Goal: Transaction & Acquisition: Subscribe to service/newsletter

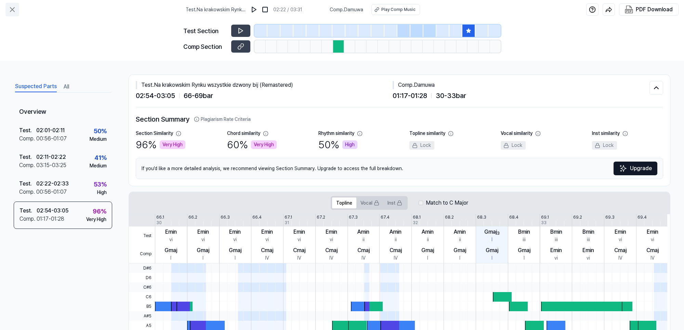
click at [12, 7] on icon at bounding box center [12, 9] width 8 height 8
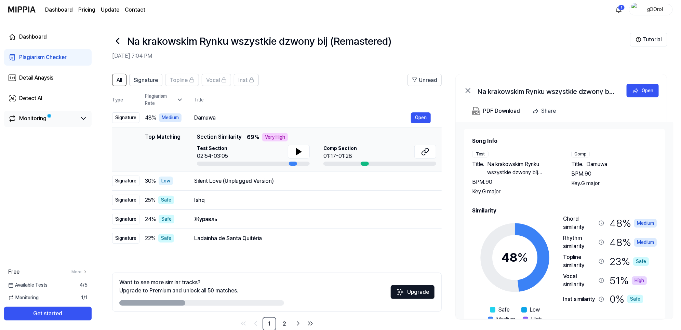
click at [40, 118] on div "Monitoring" at bounding box center [32, 119] width 27 height 8
click at [81, 117] on icon at bounding box center [83, 119] width 8 height 8
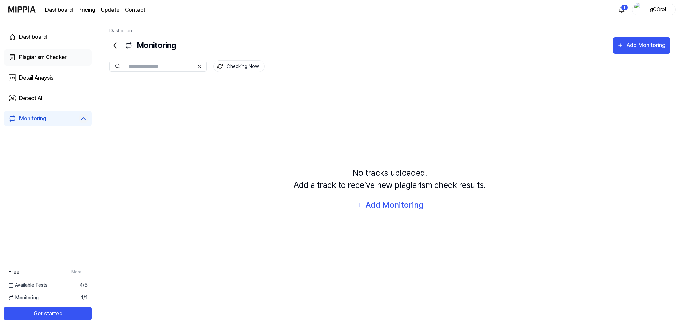
click at [35, 55] on div "Plagiarism Checker" at bounding box center [43, 57] width 48 height 8
click at [35, 35] on div "Dashboard" at bounding box center [33, 37] width 28 height 8
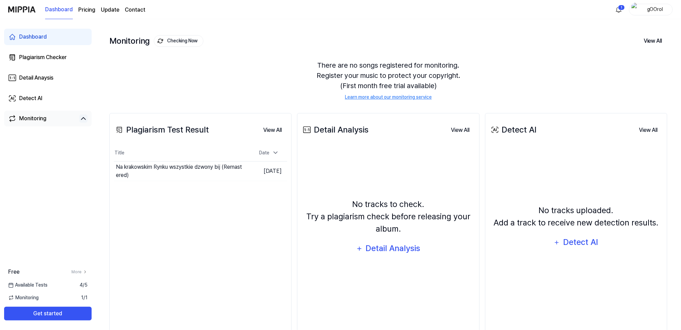
scroll to position [43, 0]
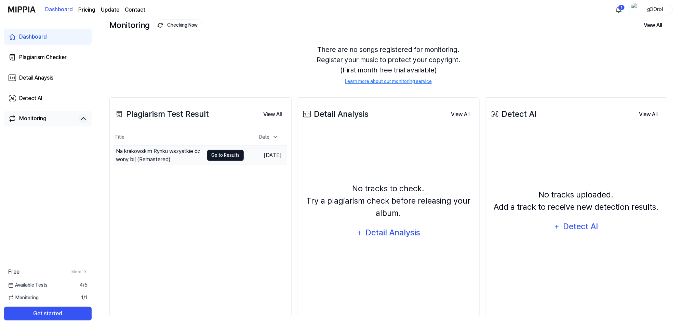
click at [225, 155] on button "Go to Results" at bounding box center [225, 155] width 37 height 11
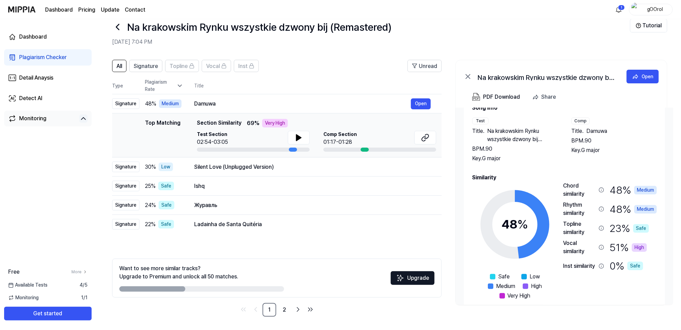
scroll to position [29, 0]
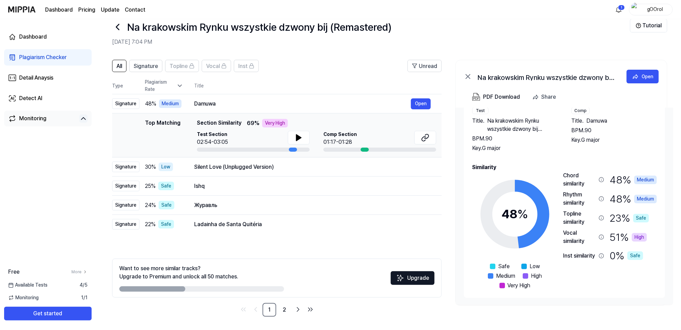
click at [639, 238] on div "High" at bounding box center [639, 237] width 15 height 9
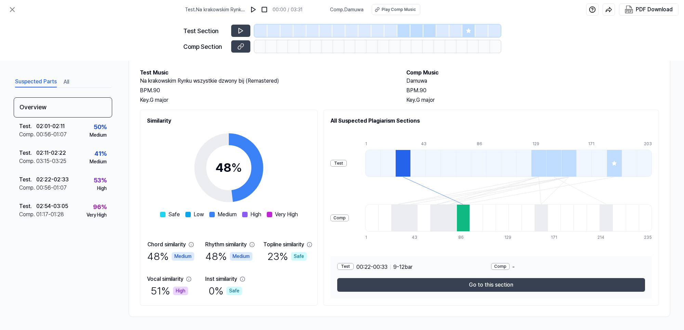
scroll to position [33, 0]
click at [234, 247] on div "Rhythm similarity" at bounding box center [225, 244] width 41 height 8
click at [271, 212] on div "Safe Low Medium High Very High" at bounding box center [229, 214] width 138 height 8
click at [272, 214] on span at bounding box center [269, 214] width 5 height 5
click at [245, 256] on div "Medium" at bounding box center [241, 256] width 23 height 9
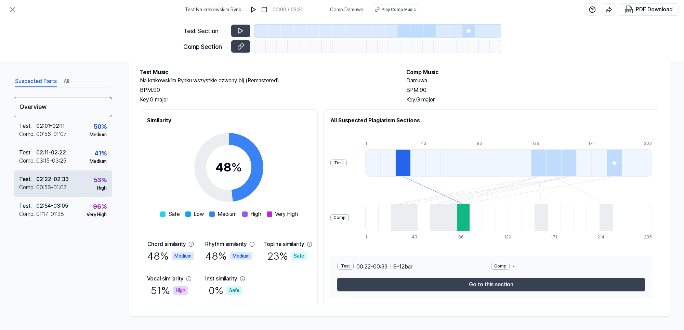
click at [88, 185] on div "Test . 02:22 - 02:33 Comp . 00:56 - 01:07 53 % High" at bounding box center [63, 184] width 98 height 27
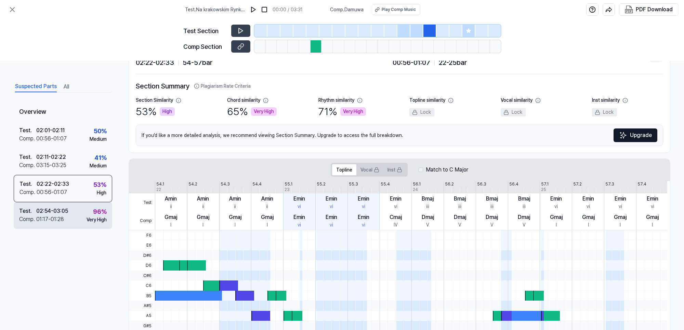
click at [63, 215] on div "02:54 - 03:05" at bounding box center [52, 211] width 32 height 8
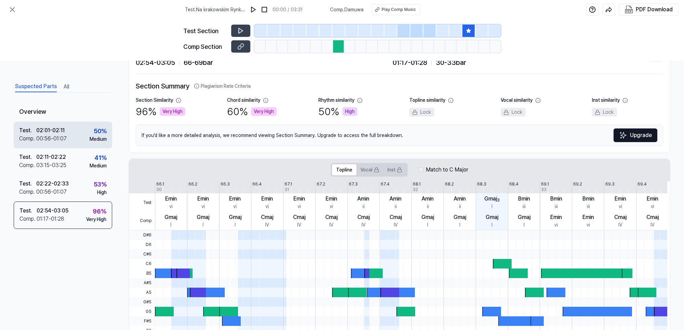
click at [69, 135] on div "Test . 02:01 - 02:11 Comp . 00:56 - 01:07 50 % Medium" at bounding box center [63, 135] width 98 height 27
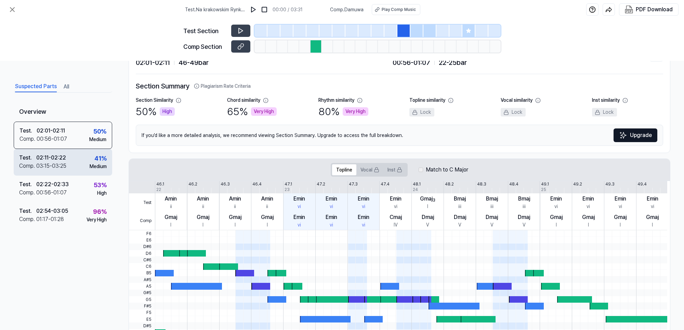
click at [62, 171] on div "Test . 02:11 - 02:22 Comp . 03:15 - 03:25 41 % Medium" at bounding box center [63, 162] width 98 height 27
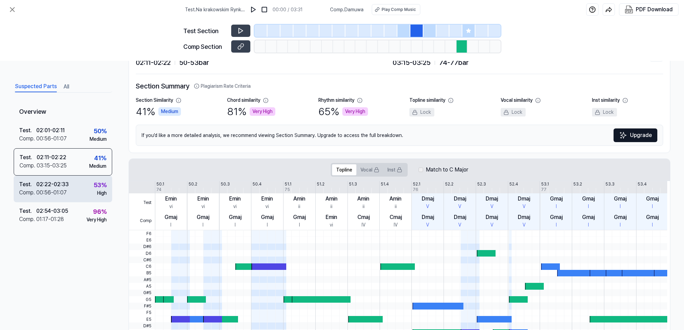
click at [63, 196] on div "00:56 - 01:07" at bounding box center [51, 193] width 30 height 8
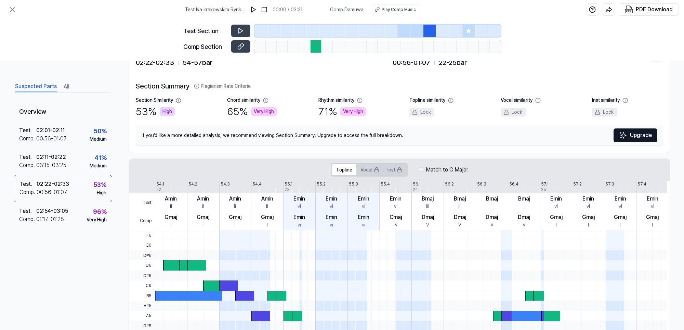
click at [65, 231] on div "Overview Test . 02:01 - 02:11 Comp . 00:56 - 01:07 50 % Medium Test . 02:11 - 0…" at bounding box center [63, 197] width 98 height 191
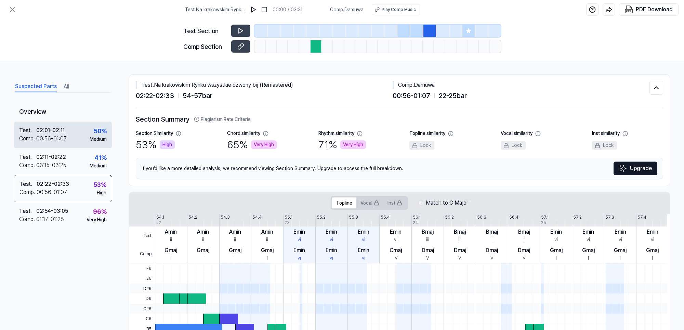
click at [56, 129] on div "02:01 - 02:11" at bounding box center [50, 130] width 28 height 8
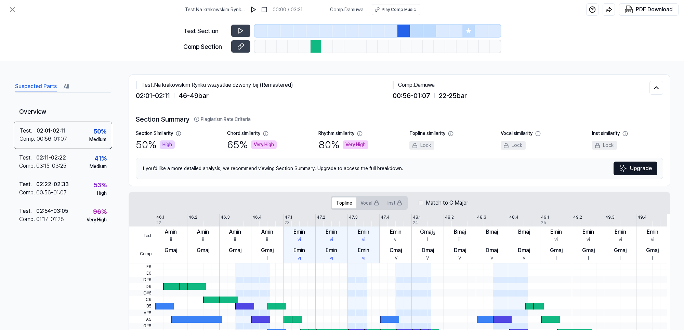
click at [66, 87] on button "All" at bounding box center [66, 86] width 5 height 11
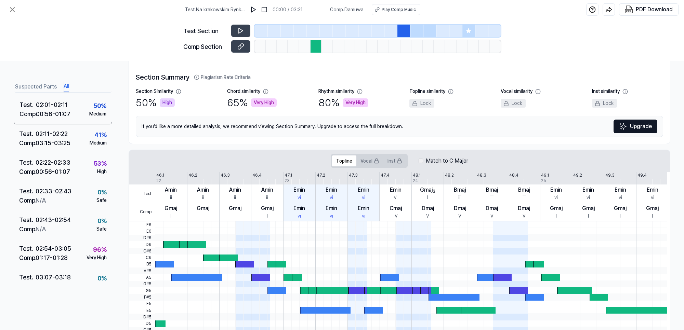
scroll to position [85, 0]
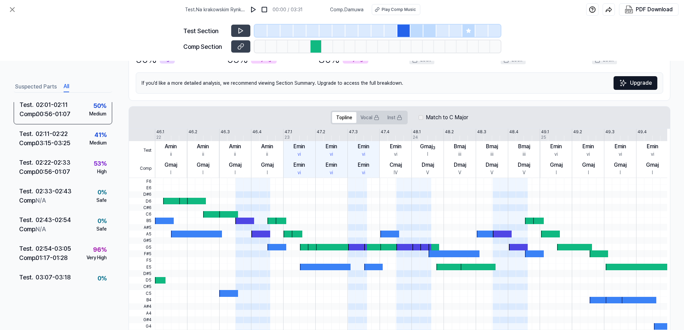
click at [470, 28] on icon at bounding box center [468, 30] width 5 height 5
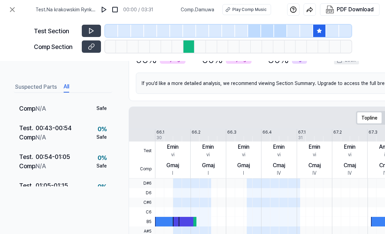
scroll to position [128, 0]
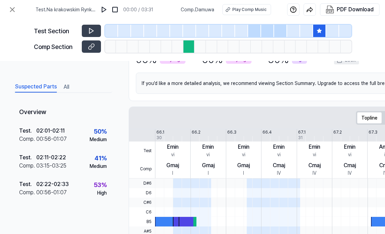
click at [42, 89] on button "Suspected Parts" at bounding box center [36, 86] width 42 height 11
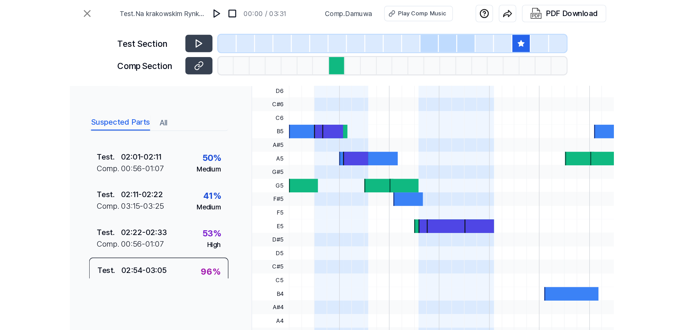
scroll to position [35, 0]
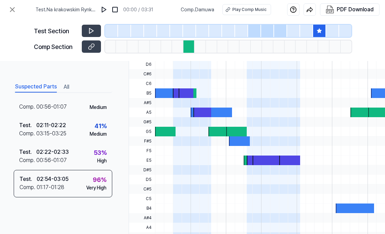
click at [321, 29] on icon at bounding box center [318, 30] width 5 height 5
click at [105, 10] on img at bounding box center [104, 9] width 7 height 7
click at [104, 8] on img at bounding box center [104, 9] width 7 height 7
click at [249, 12] on div "Play Comp Music" at bounding box center [249, 9] width 34 height 6
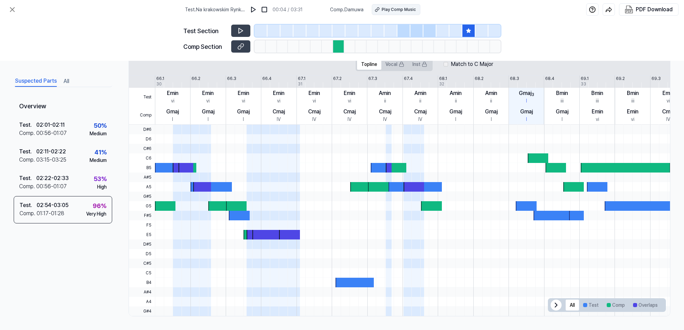
scroll to position [139, 0]
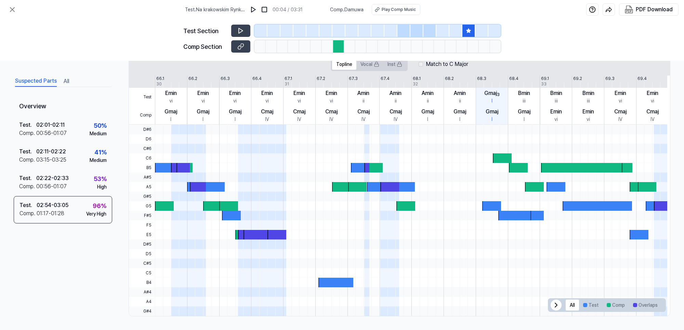
click at [336, 45] on div at bounding box center [338, 46] width 11 height 12
click at [242, 44] on icon at bounding box center [240, 46] width 7 height 7
click at [337, 48] on div at bounding box center [338, 46] width 11 height 12
click at [75, 209] on div "Test . 02:54 - 03:05 Comp . 01:17 - 01:28 96 % Very High" at bounding box center [63, 209] width 98 height 27
click at [338, 44] on div at bounding box center [338, 46] width 11 height 12
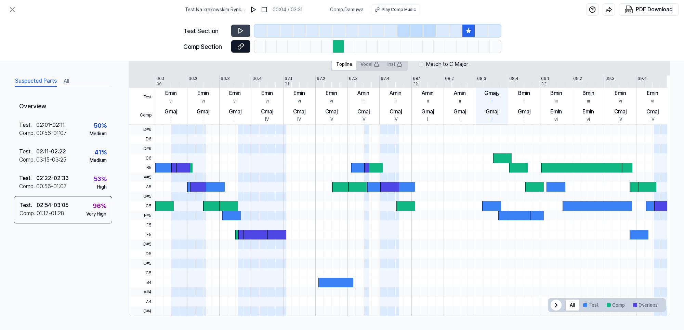
click at [242, 47] on icon at bounding box center [241, 46] width 3 height 4
click at [397, 9] on div "Play Comp Music" at bounding box center [399, 9] width 34 height 6
click at [62, 175] on div "02:22 - 02:33" at bounding box center [52, 178] width 32 height 8
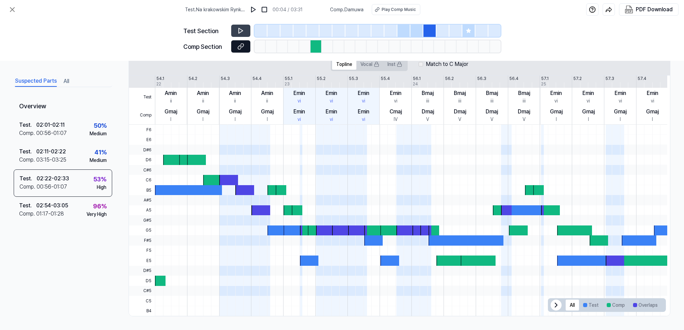
click at [238, 46] on icon at bounding box center [240, 46] width 7 height 7
click at [241, 44] on icon at bounding box center [241, 46] width 3 height 4
click at [240, 46] on icon at bounding box center [240, 46] width 7 height 7
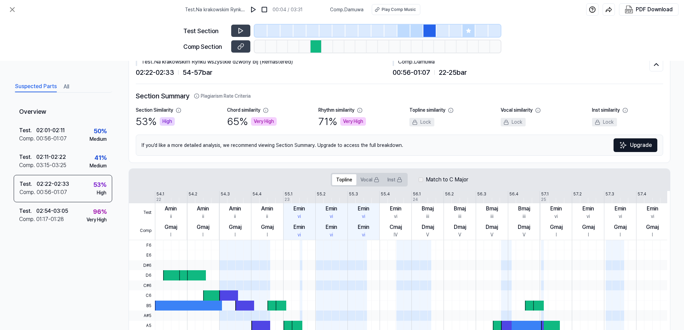
scroll to position [43, 0]
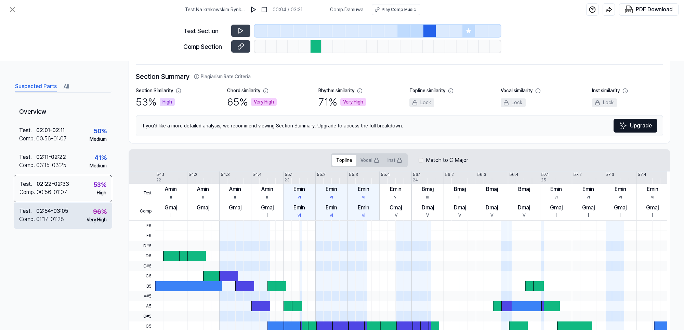
click at [54, 216] on div "01:17 - 01:28" at bounding box center [50, 219] width 28 height 8
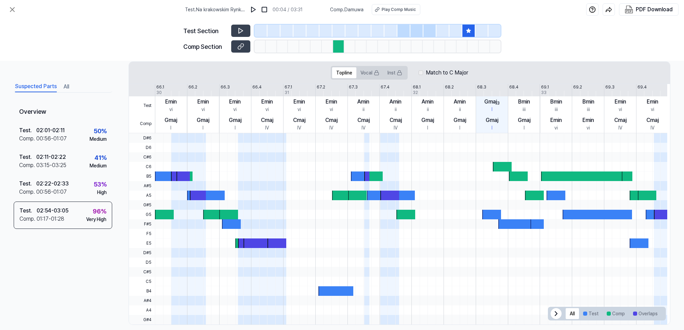
scroll to position [139, 0]
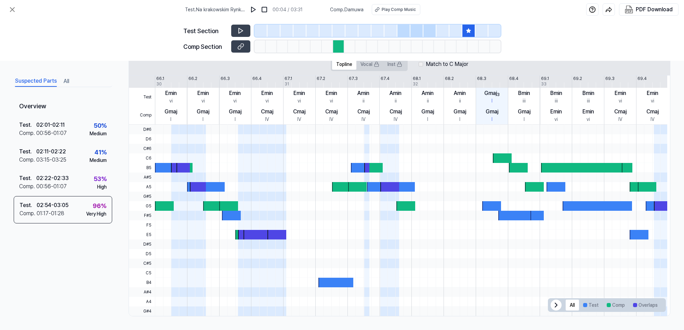
click at [198, 186] on div at bounding box center [198, 187] width 16 height 10
click at [185, 134] on span at bounding box center [182, 139] width 13 height 10
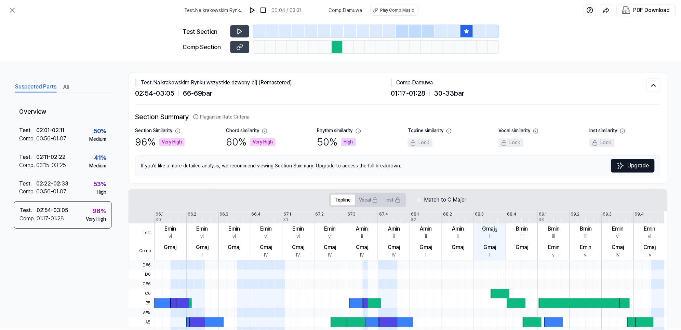
scroll to position [0, 0]
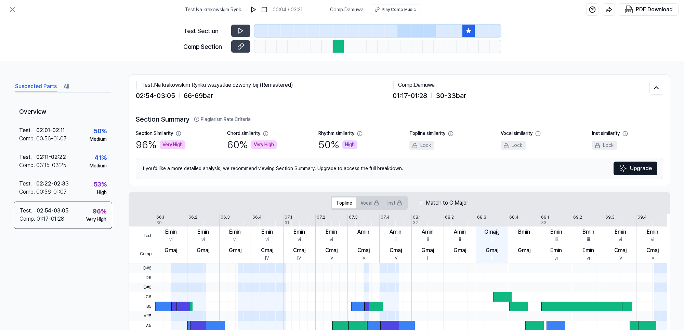
click at [638, 166] on button "Upgrade" at bounding box center [635, 169] width 44 height 14
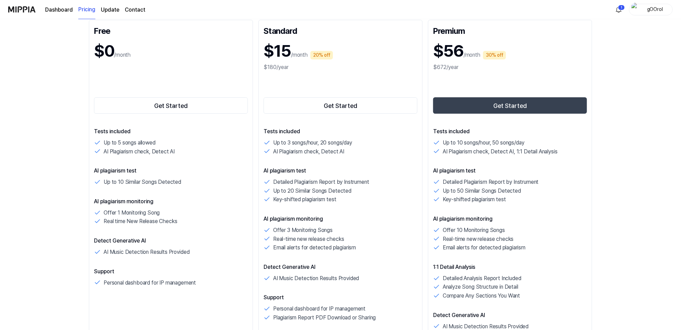
scroll to position [128, 0]
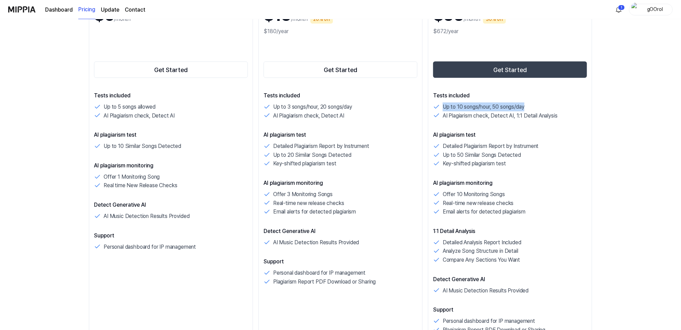
drag, startPoint x: 441, startPoint y: 105, endPoint x: 584, endPoint y: 104, distance: 142.6
click at [584, 104] on div "Up to 10 songs/hour, 50 songs/day" at bounding box center [510, 107] width 154 height 9
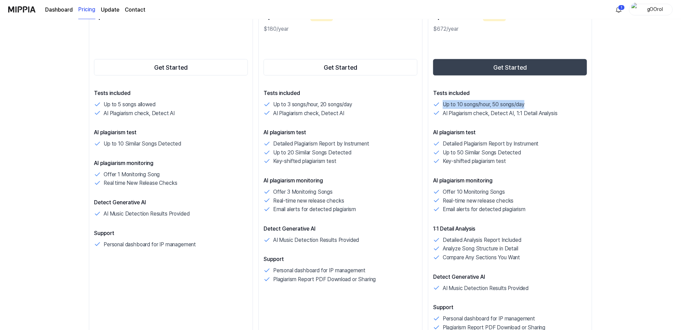
scroll to position [85, 0]
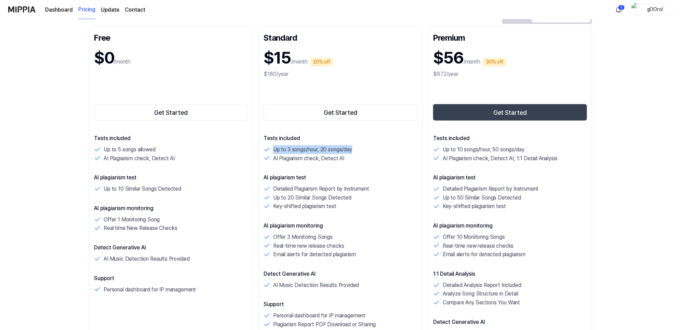
drag, startPoint x: 273, startPoint y: 151, endPoint x: 404, endPoint y: 150, distance: 131.6
click at [404, 150] on div "Up to 3 songs/hour, 20 songs/day" at bounding box center [341, 149] width 154 height 9
drag, startPoint x: 104, startPoint y: 149, endPoint x: 189, endPoint y: 149, distance: 84.4
click at [189, 149] on div "Up to 5 songs allowed" at bounding box center [171, 149] width 154 height 9
click at [298, 133] on div "Standard $15 /month 20% off $180/year Get Started Tests included Up to 3 songs/…" at bounding box center [340, 209] width 164 height 365
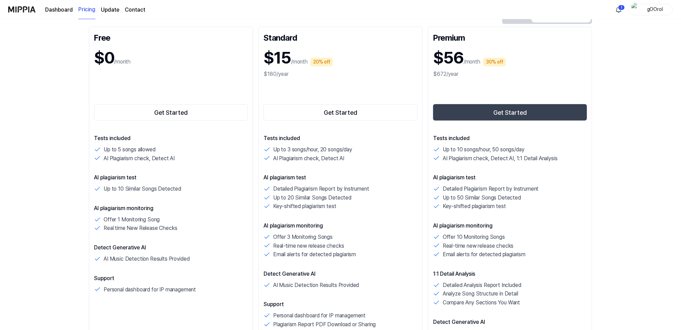
drag, startPoint x: 275, startPoint y: 150, endPoint x: 352, endPoint y: 142, distance: 77.4
click at [352, 142] on div "Tests included Up to 3 songs/hour, 20 songs/day AI Plagiarism check, Detect AI" at bounding box center [341, 148] width 154 height 28
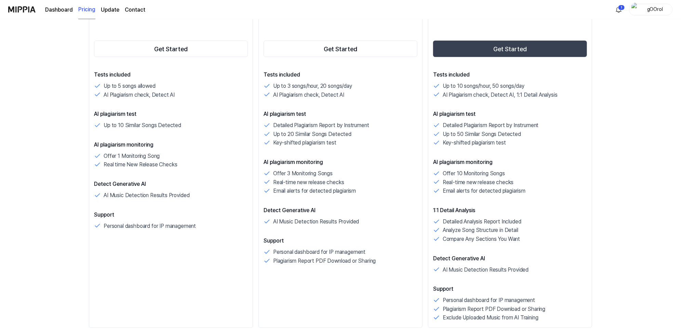
scroll to position [0, 0]
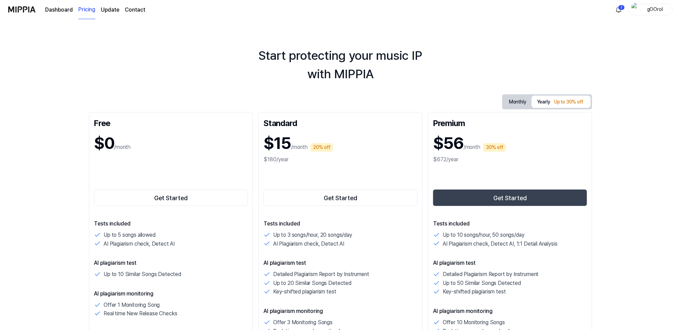
click at [510, 99] on button "Monthly" at bounding box center [518, 102] width 28 height 13
click at [543, 100] on button "Yearly Up to 30% off" at bounding box center [561, 102] width 59 height 12
click at [512, 103] on button "Monthly" at bounding box center [518, 102] width 28 height 12
click at [541, 103] on button "Yearly Up to 30% off" at bounding box center [561, 102] width 59 height 12
click at [523, 101] on button "Monthly" at bounding box center [518, 102] width 28 height 13
